Goal: Information Seeking & Learning: Learn about a topic

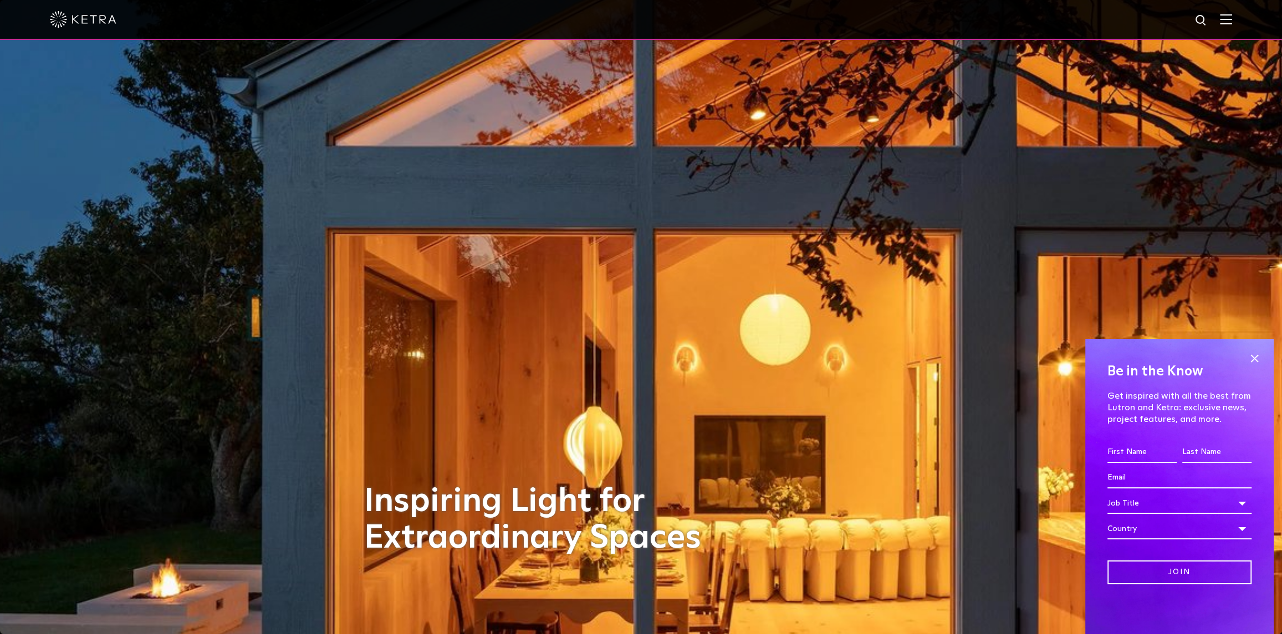
scroll to position [147, 0]
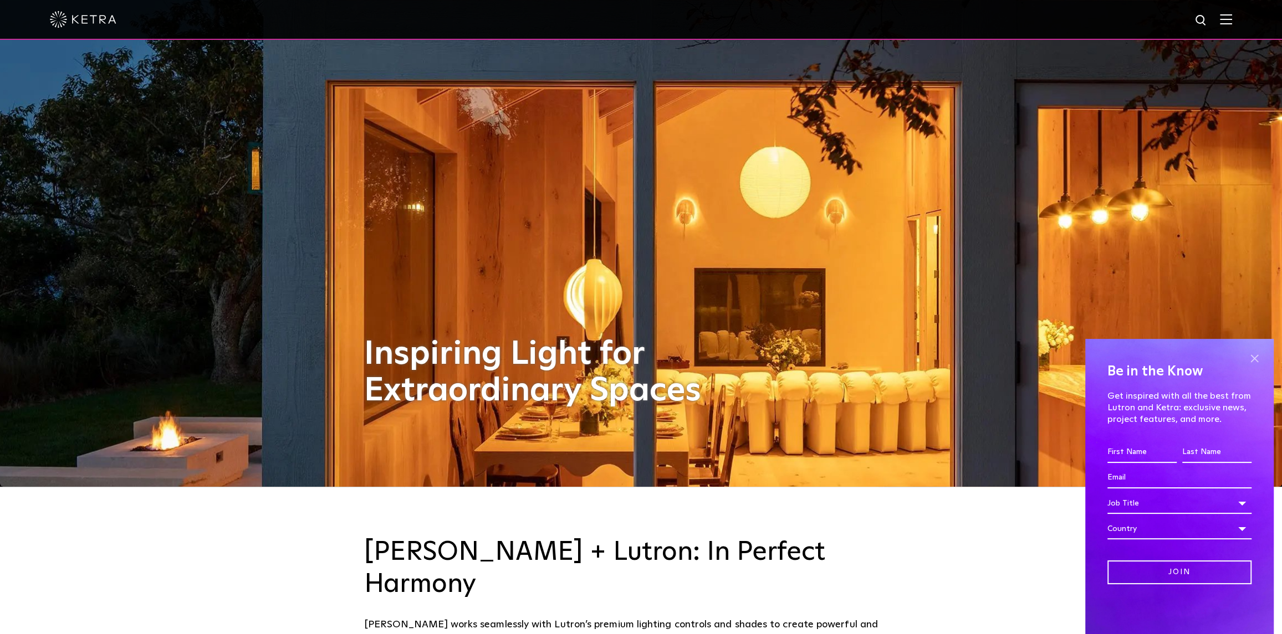
click at [653, 359] on span at bounding box center [1254, 358] width 17 height 17
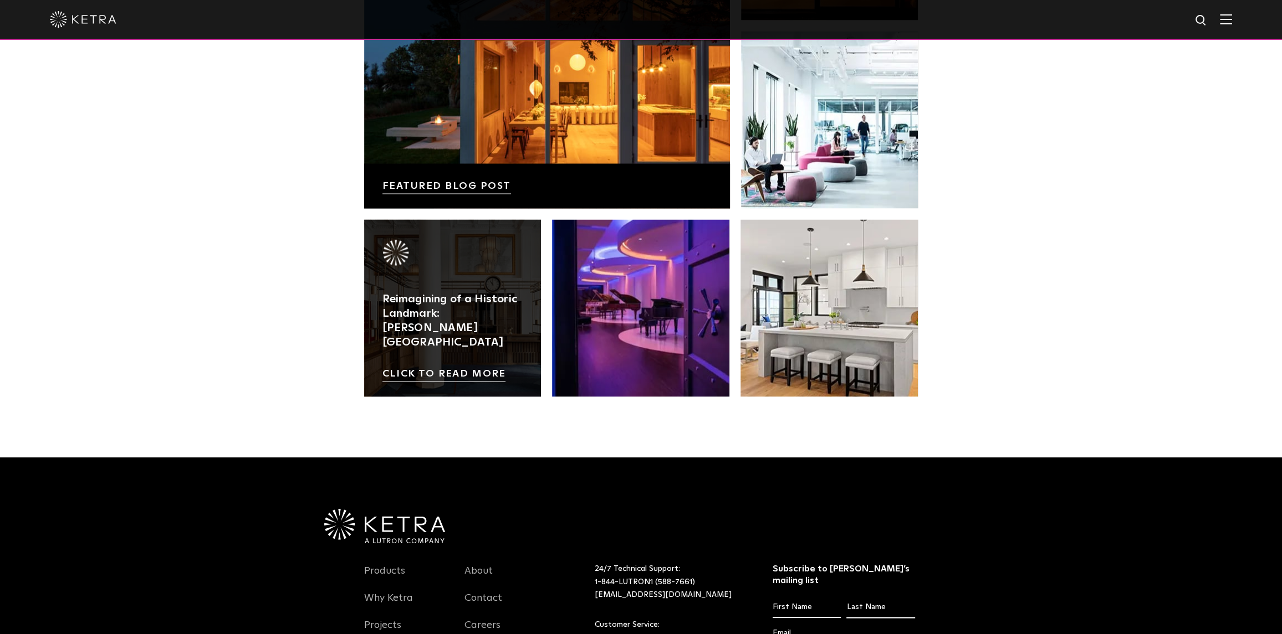
scroll to position [2329, 0]
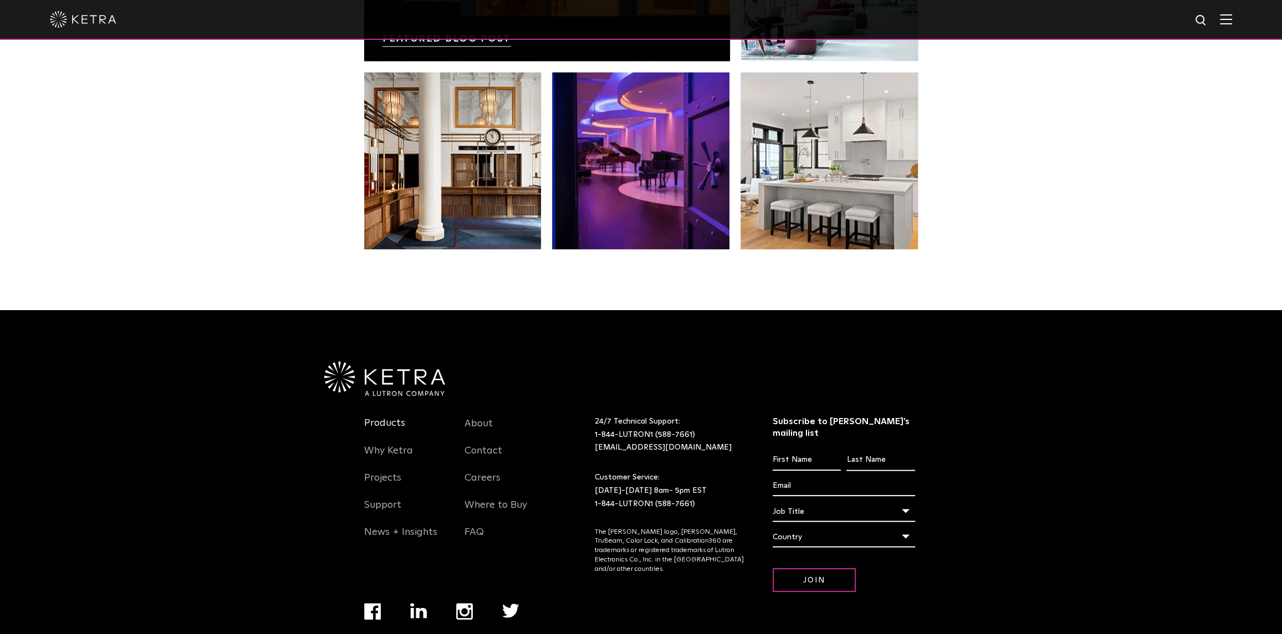
click at [394, 417] on link "Products" at bounding box center [384, 429] width 41 height 25
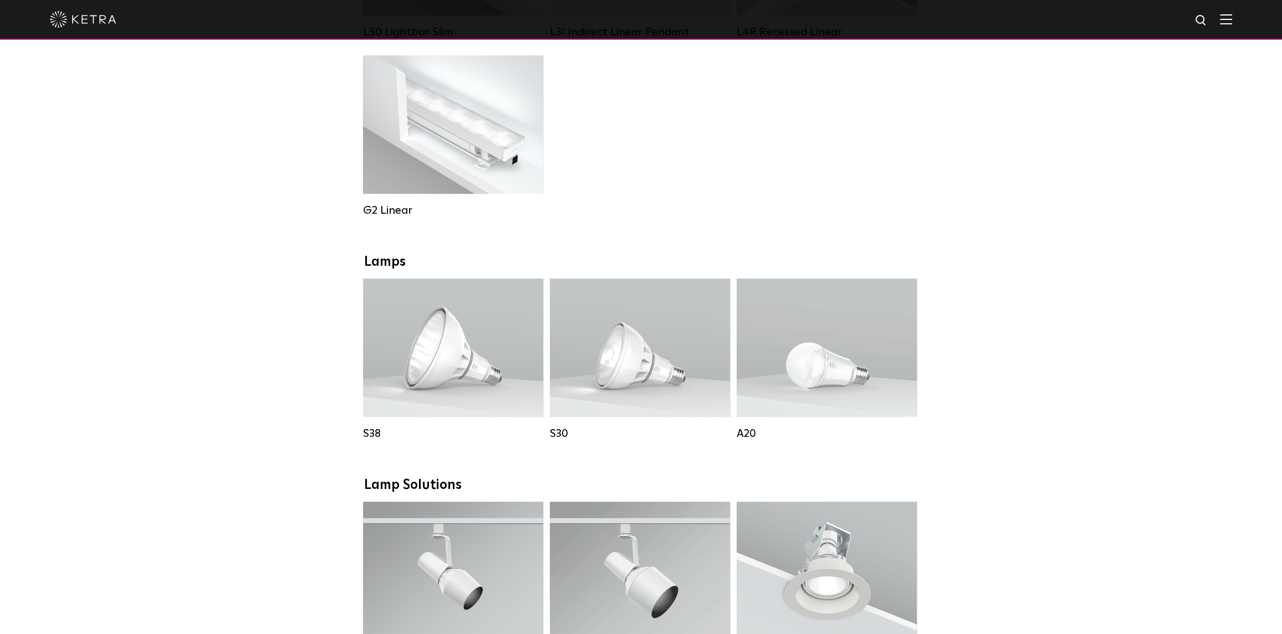
scroll to position [739, 0]
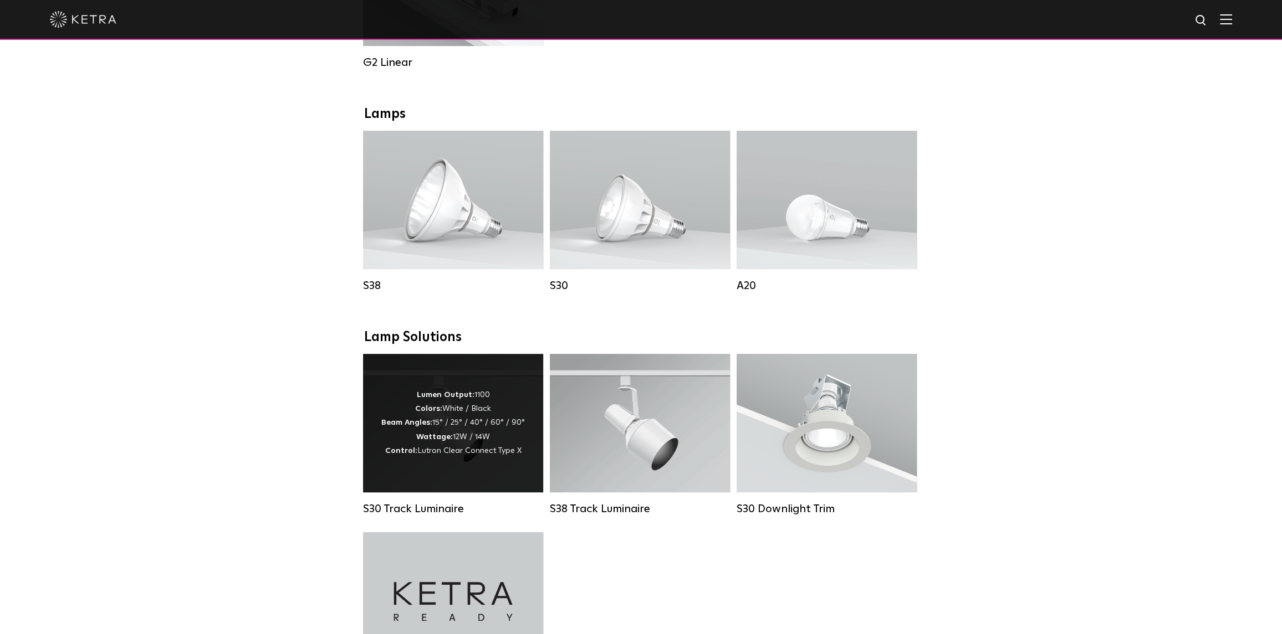
click at [403, 409] on div "Lumen Output: 1100 Colors: White / Black Beam Angles: 15° / 25° / 40° / 60° / 9…" at bounding box center [453, 423] width 144 height 70
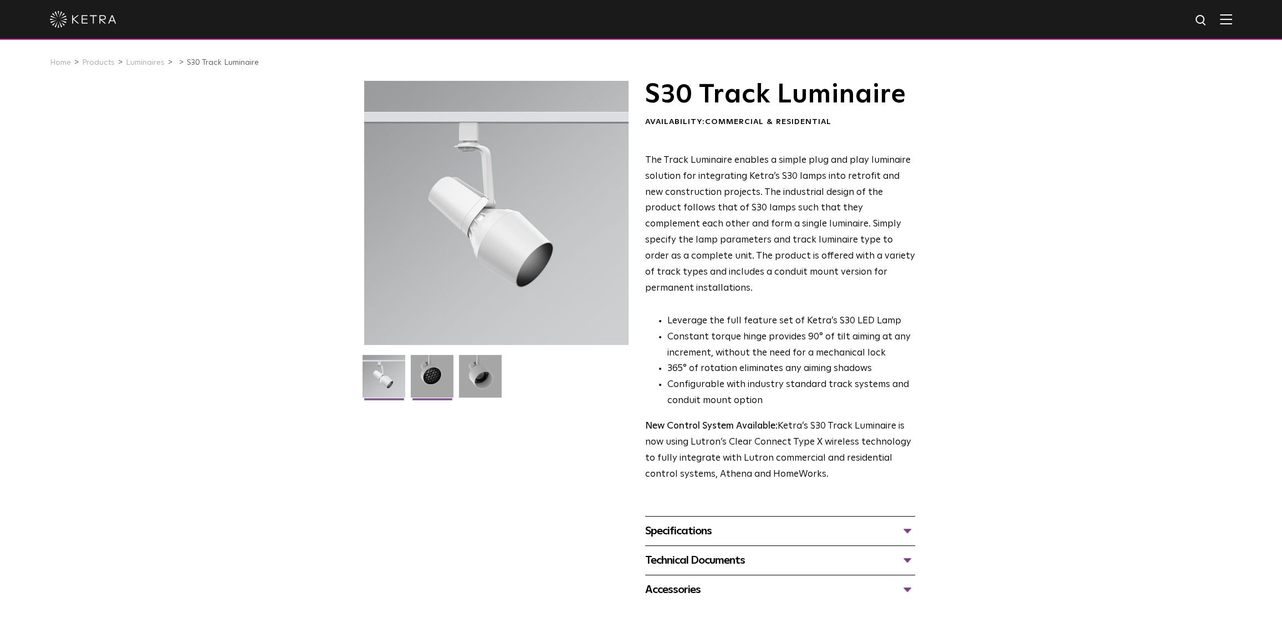
click at [431, 372] on img at bounding box center [432, 380] width 43 height 51
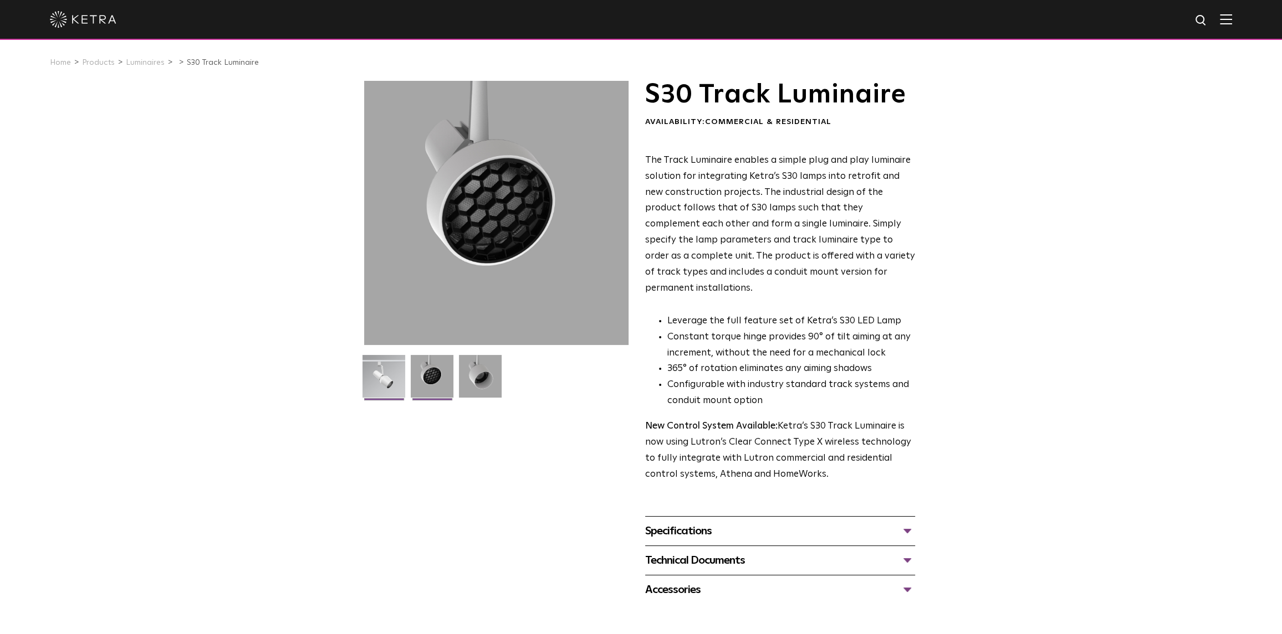
click at [378, 384] on img at bounding box center [383, 380] width 43 height 51
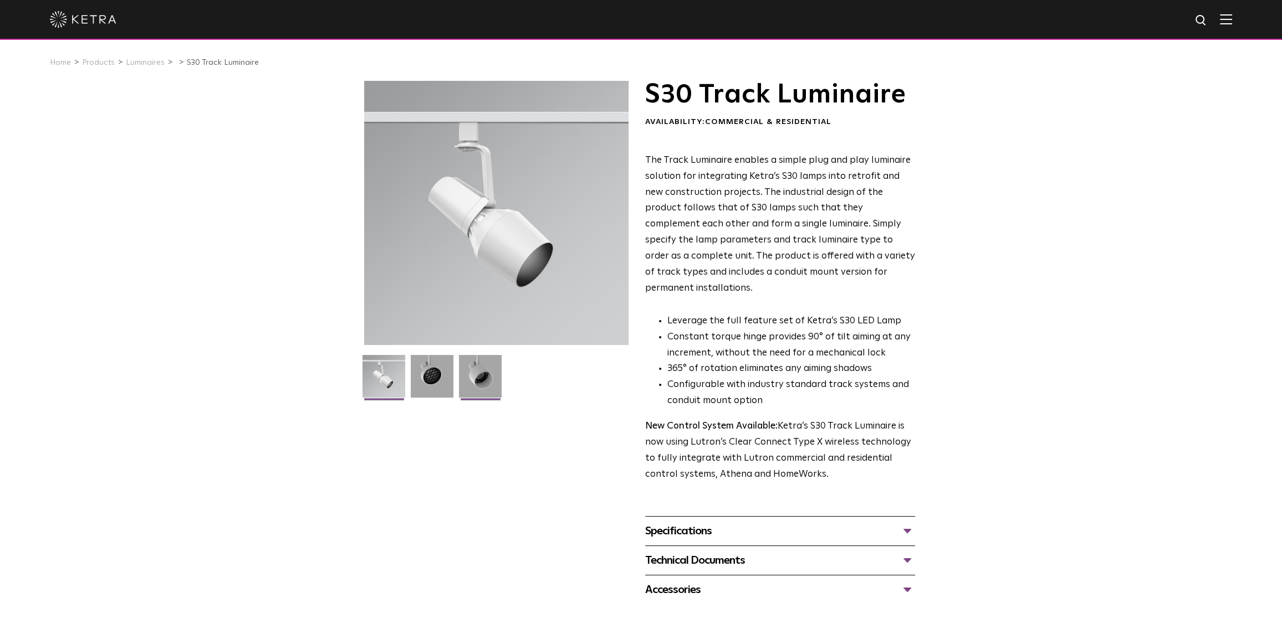
click at [466, 381] on img at bounding box center [480, 380] width 43 height 51
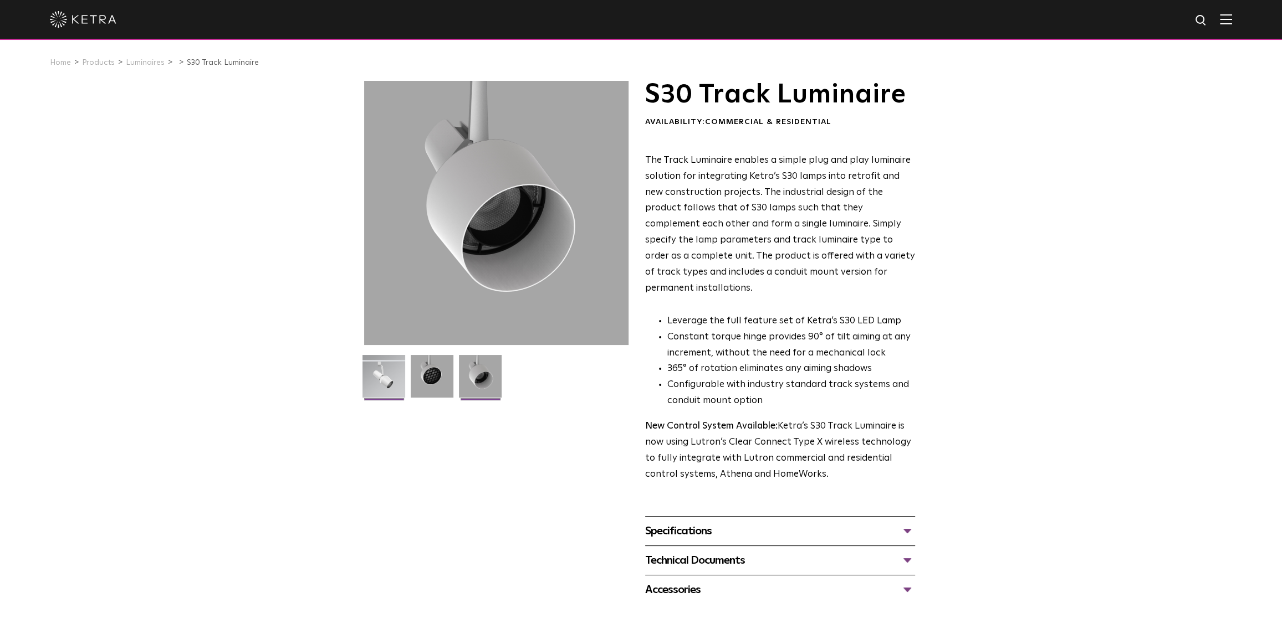
click at [392, 378] on img at bounding box center [383, 380] width 43 height 51
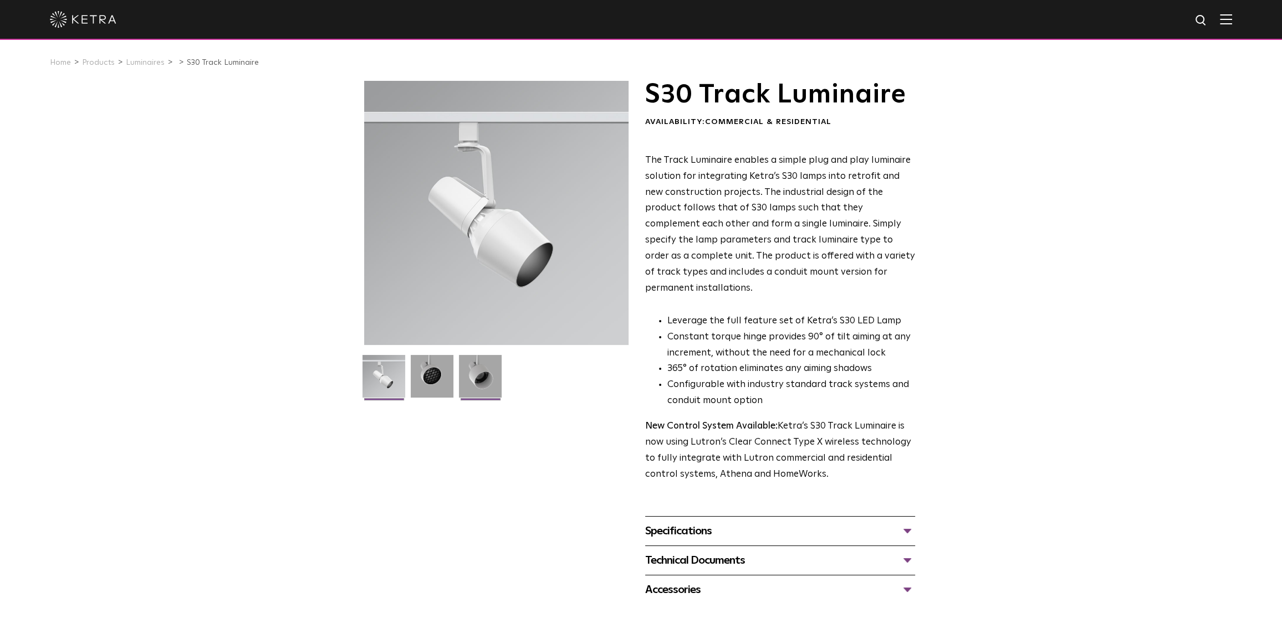
click at [474, 382] on img at bounding box center [480, 380] width 43 height 51
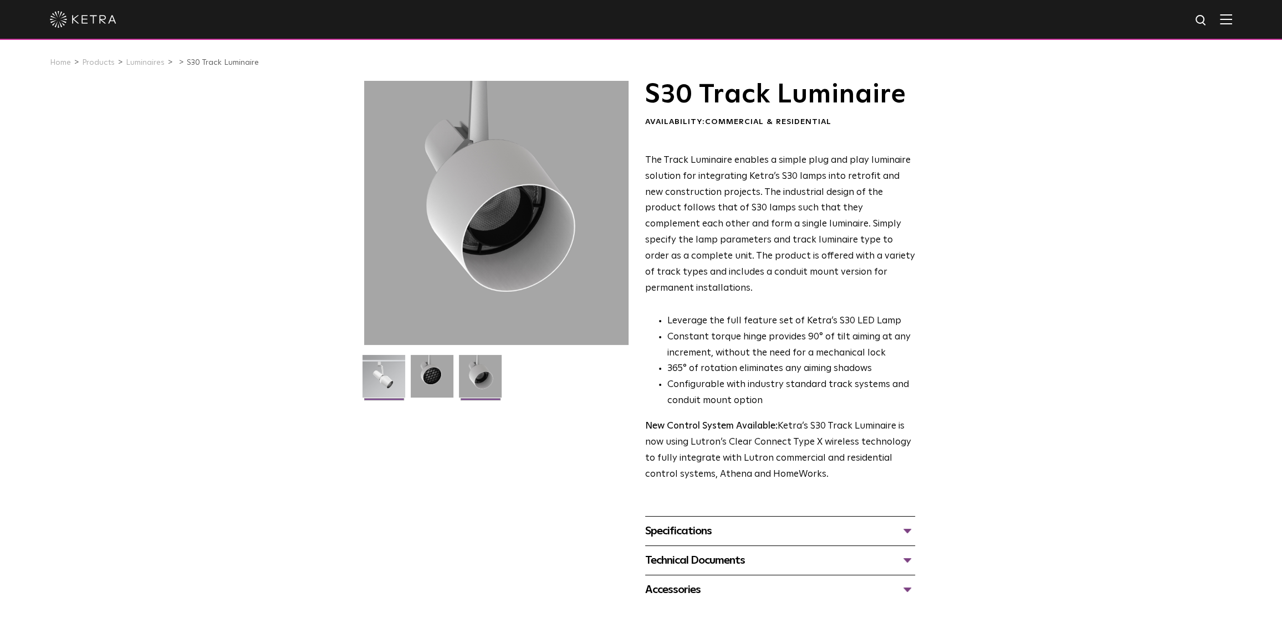
click at [376, 375] on img at bounding box center [383, 380] width 43 height 51
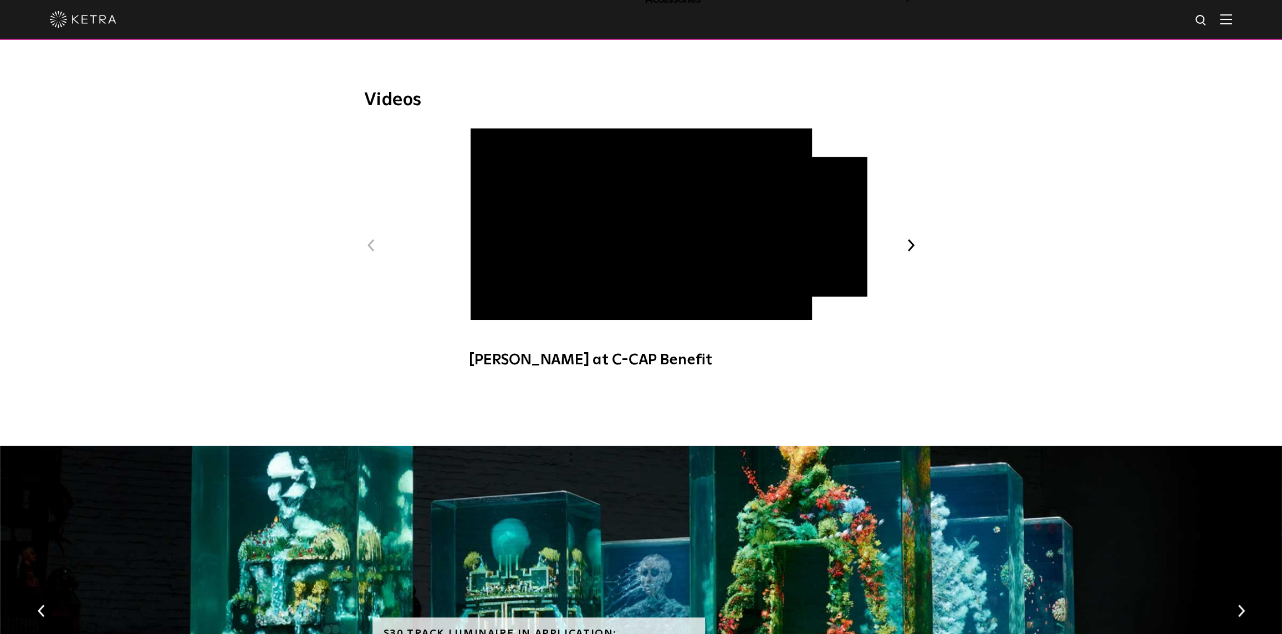
scroll to position [295, 0]
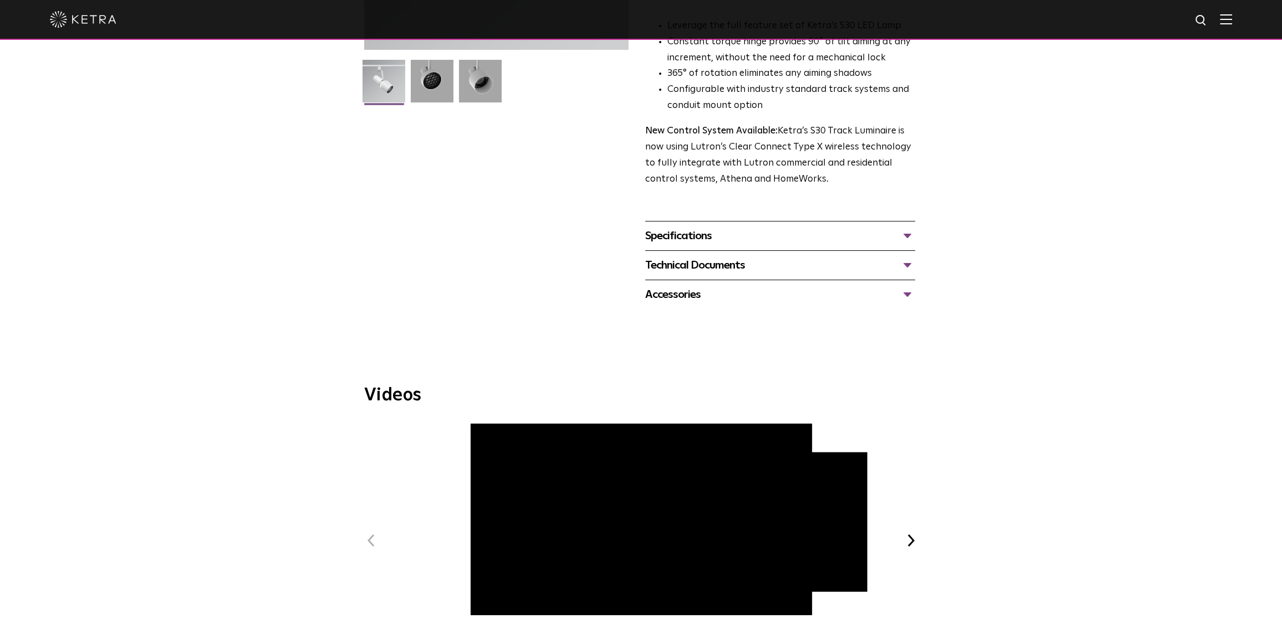
click at [755, 257] on div "Technical Documents" at bounding box center [780, 266] width 270 height 18
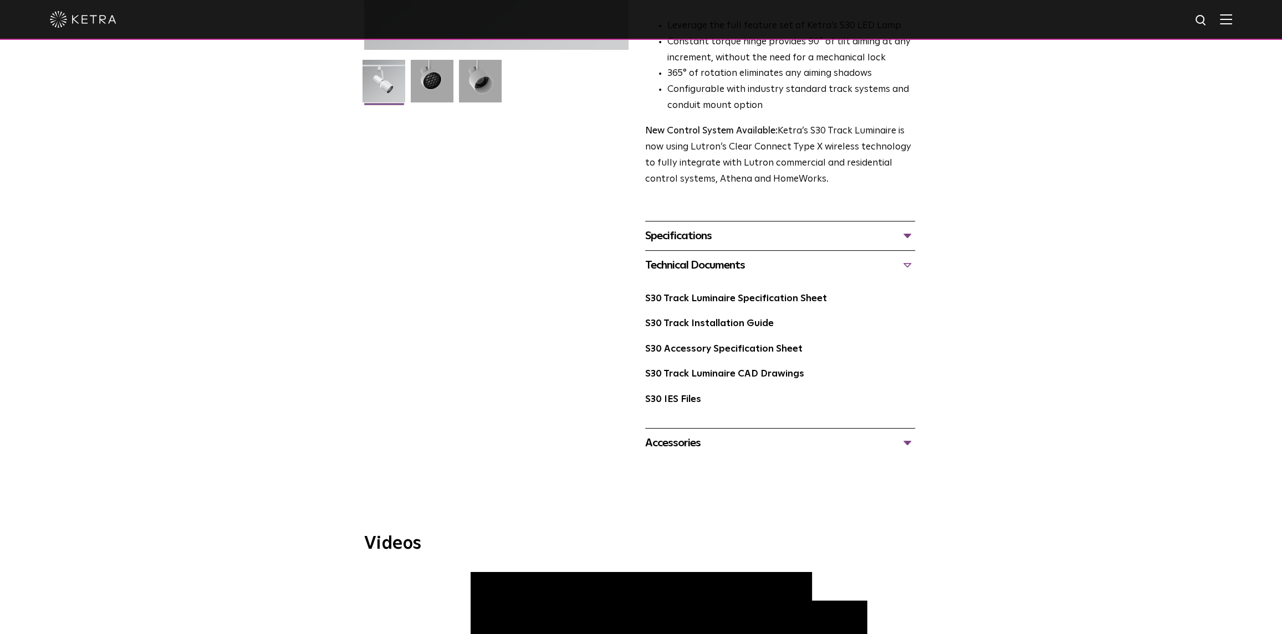
scroll to position [0, 0]
